Goal: Task Accomplishment & Management: Use online tool/utility

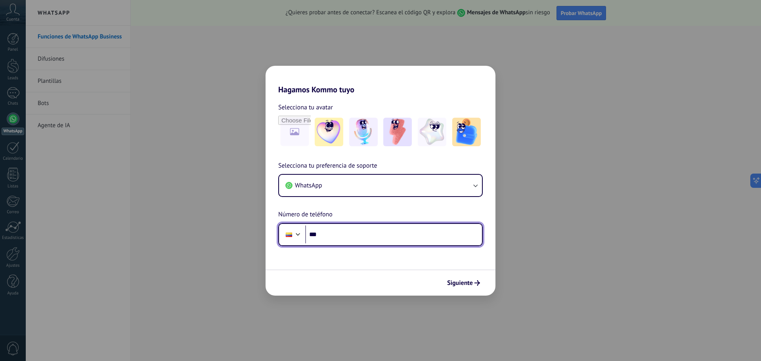
click at [336, 238] on input "***" at bounding box center [393, 235] width 177 height 18
type input "**********"
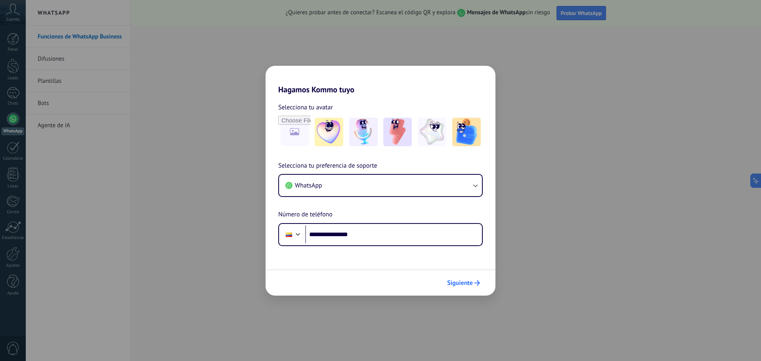
click at [466, 283] on span "Siguiente" at bounding box center [460, 283] width 26 height 6
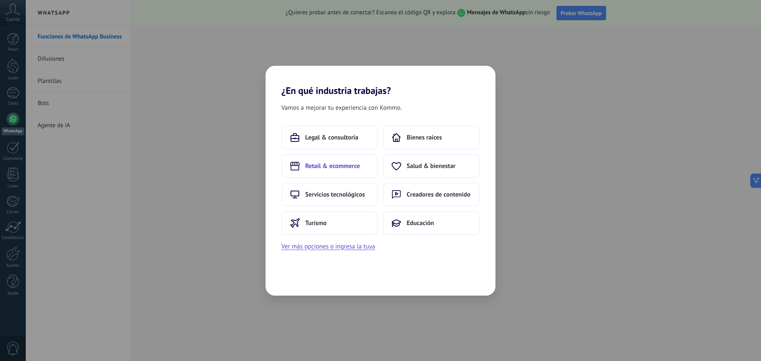
click at [338, 168] on span "Retail & ecommerce" at bounding box center [332, 166] width 55 height 8
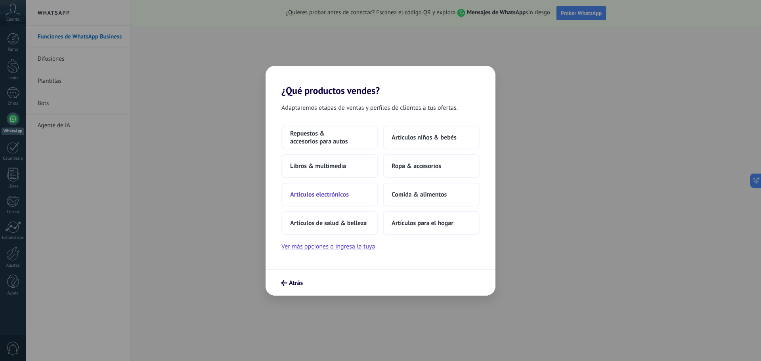
click at [347, 196] on span "Artículos electrónicos" at bounding box center [319, 195] width 59 height 8
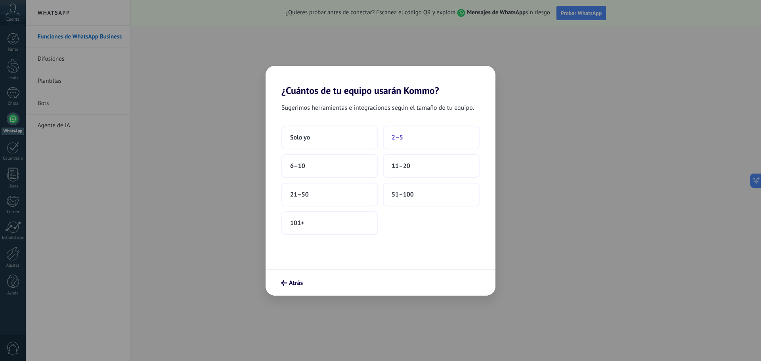
drag, startPoint x: 325, startPoint y: 139, endPoint x: 399, endPoint y: 138, distance: 73.7
click at [399, 138] on div "Solo yo 2–5 6–10 11–20 21–50 51–100 101+" at bounding box center [380, 180] width 198 height 109
click at [412, 138] on button "2–5" at bounding box center [431, 138] width 97 height 24
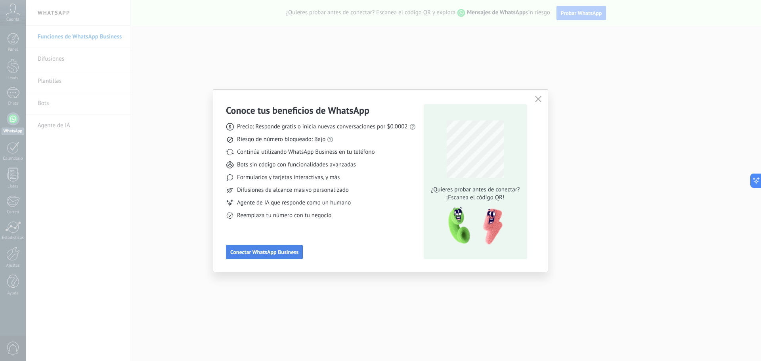
click at [257, 252] on span "Conectar WhatsApp Business" at bounding box center [264, 252] width 68 height 6
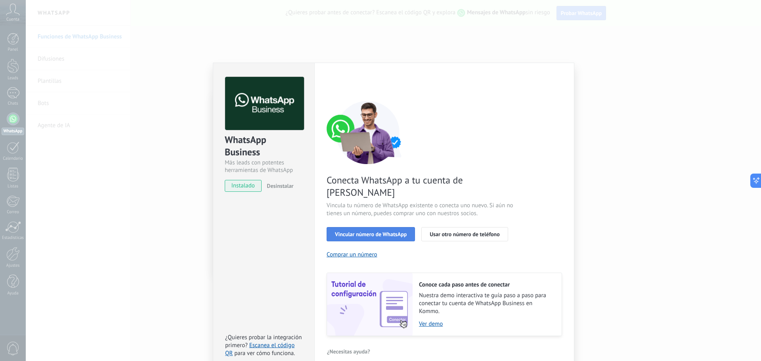
click at [377, 231] on span "Vincular número de WhatsApp" at bounding box center [371, 234] width 72 height 6
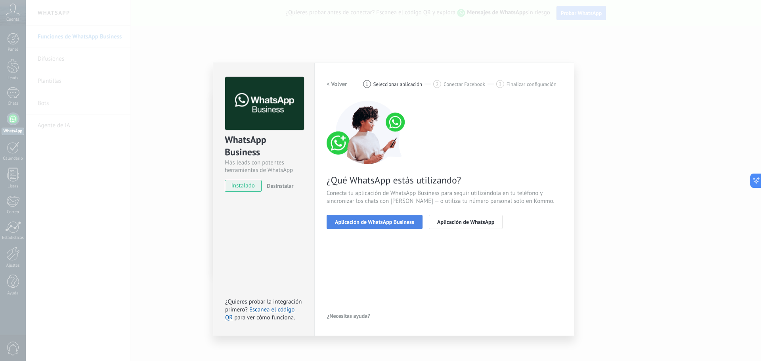
click at [374, 222] on span "Aplicación de WhatsApp Business" at bounding box center [374, 222] width 79 height 6
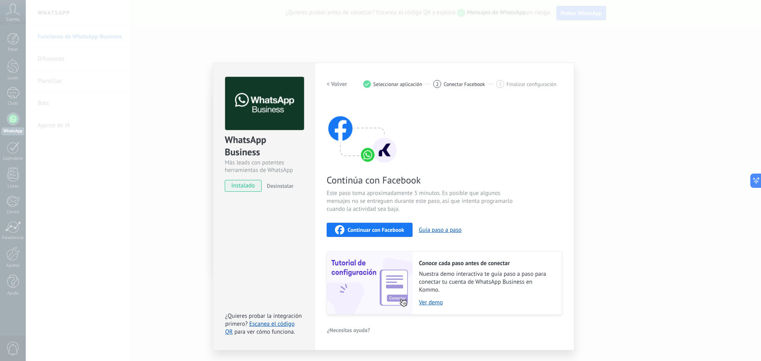
click at [174, 170] on div "WhatsApp Business Más leads con potentes herramientas de WhatsApp instalado Des…" at bounding box center [393, 180] width 735 height 361
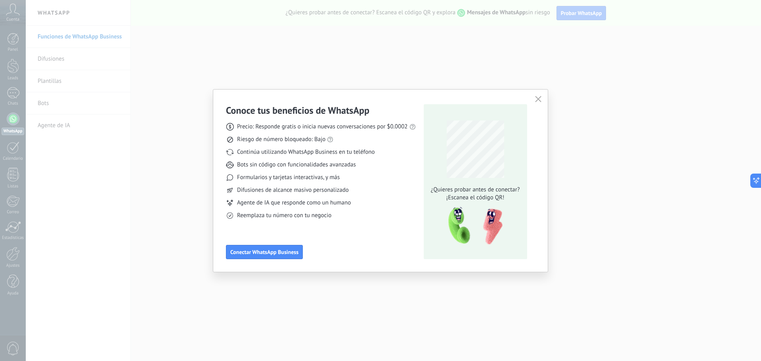
click at [539, 97] on icon "button" at bounding box center [538, 99] width 6 height 6
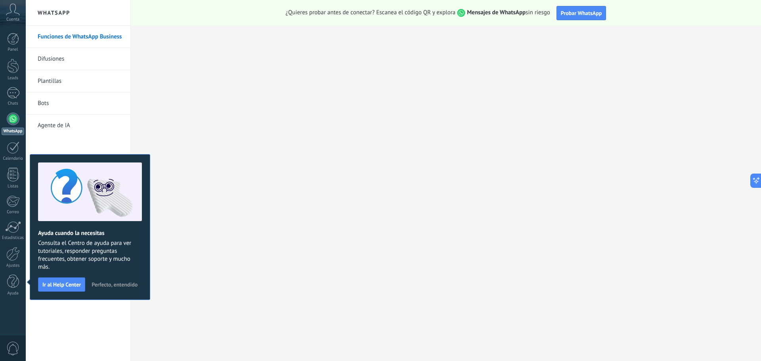
click at [113, 284] on span "Perfecto, entendido" at bounding box center [115, 285] width 46 height 6
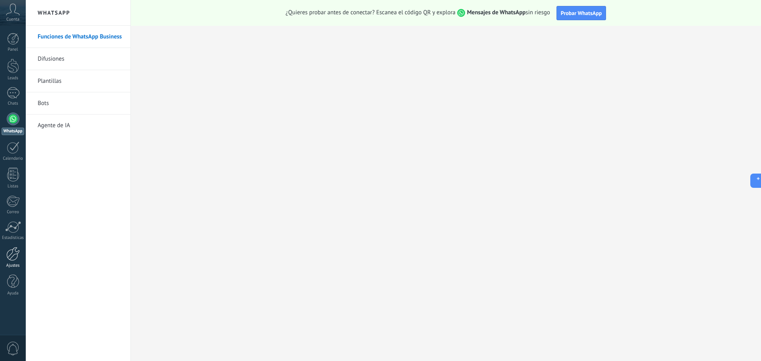
click at [10, 256] on div at bounding box center [12, 254] width 13 height 14
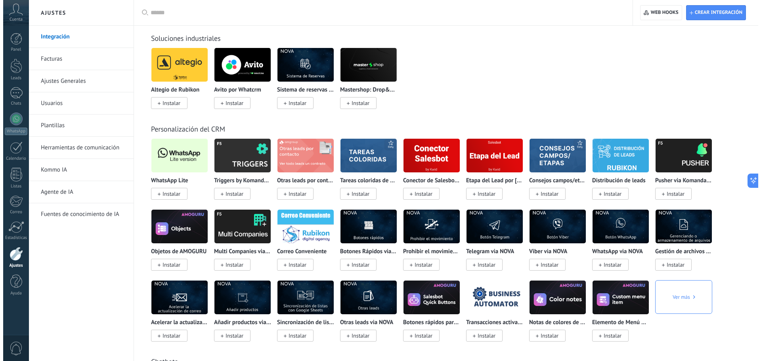
scroll to position [1347, 0]
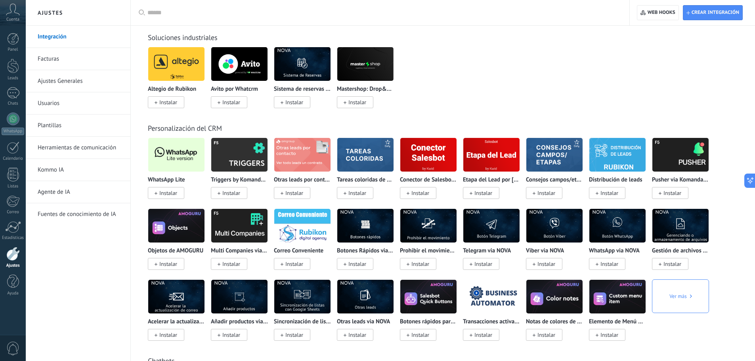
click at [176, 162] on img at bounding box center [176, 155] width 56 height 38
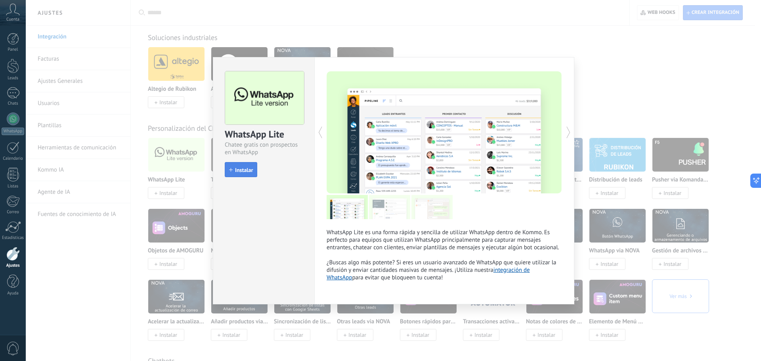
click at [247, 170] on span "Instalar" at bounding box center [244, 170] width 18 height 6
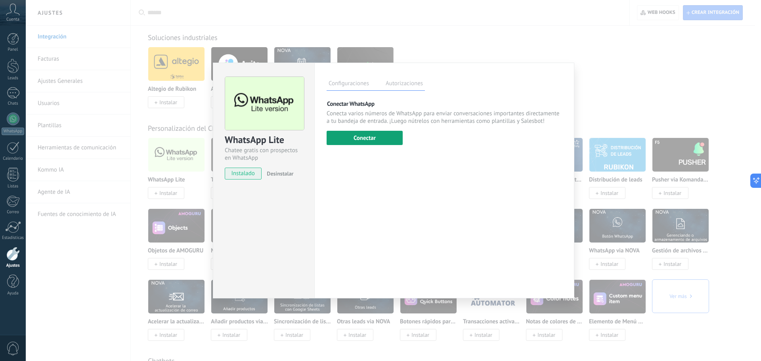
click at [371, 136] on button "Conectar" at bounding box center [365, 138] width 76 height 14
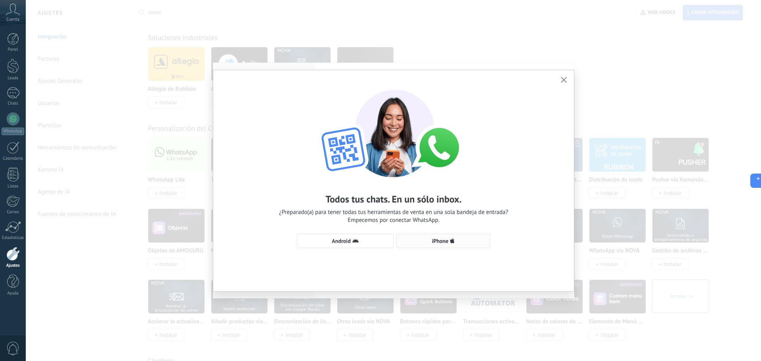
click at [435, 241] on span "iPhone" at bounding box center [440, 241] width 17 height 6
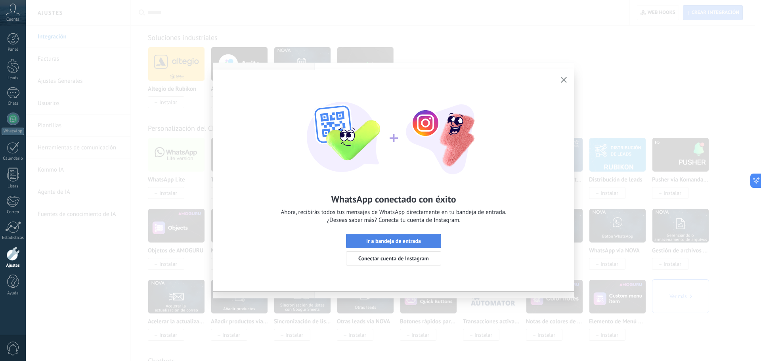
click at [401, 239] on span "Ir a bandeja de entrada" at bounding box center [393, 241] width 55 height 6
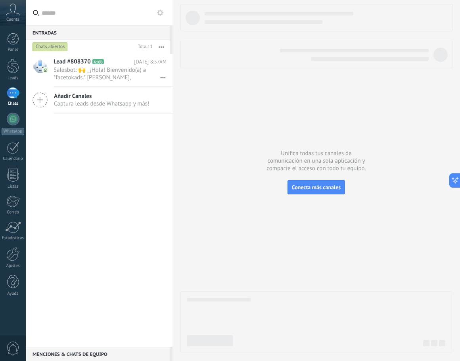
click at [56, 46] on div "Chats abiertos" at bounding box center [49, 47] width 35 height 10
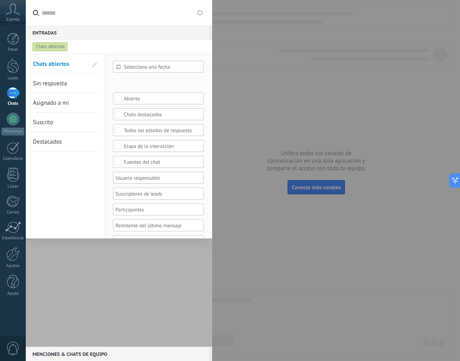
click at [56, 46] on div "Chats abiertos" at bounding box center [49, 47] width 35 height 10
click at [15, 93] on div "1" at bounding box center [13, 92] width 13 height 11
click at [12, 120] on div at bounding box center [13, 119] width 13 height 13
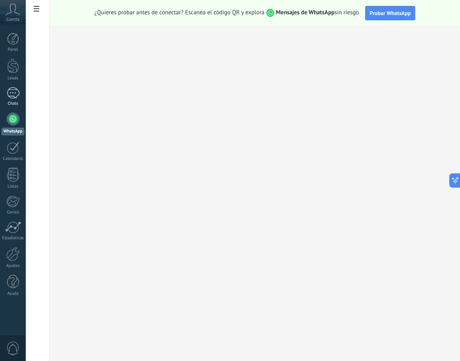
click at [11, 93] on div "1" at bounding box center [13, 92] width 13 height 11
